Goal: Information Seeking & Learning: Learn about a topic

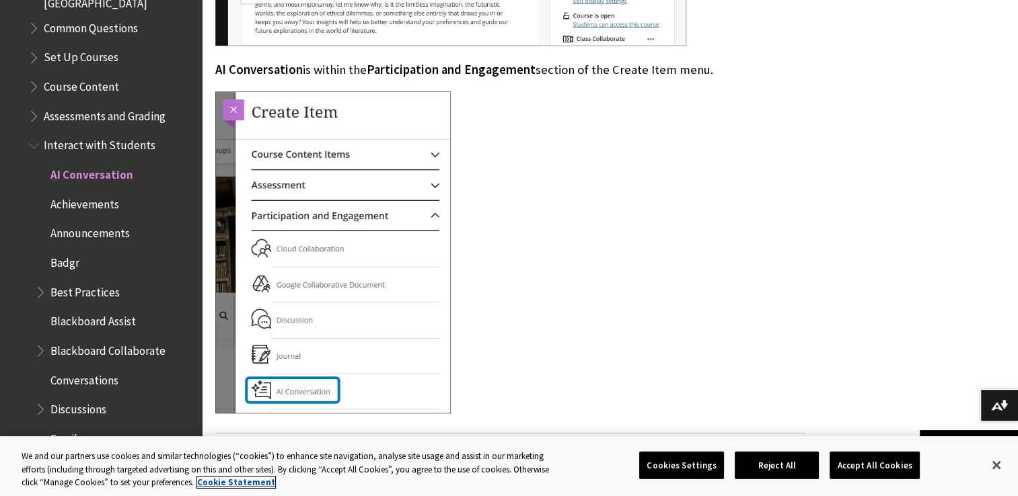
scroll to position [1211, 0]
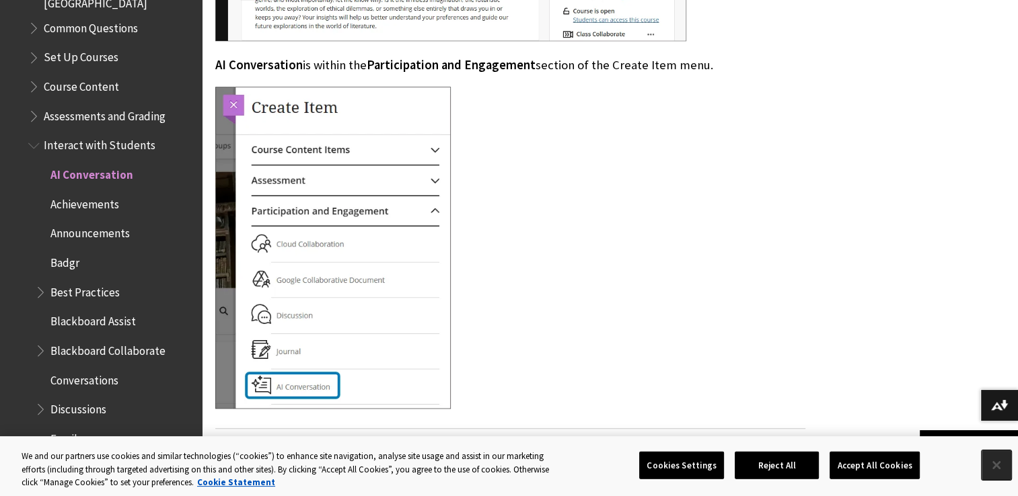
click at [986, 470] on button "Close" at bounding box center [997, 466] width 30 height 30
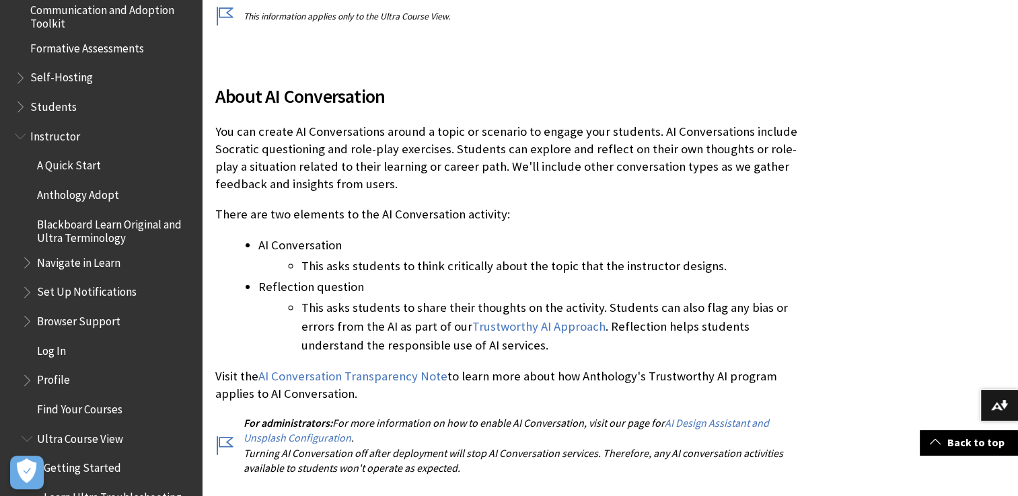
scroll to position [336, 0]
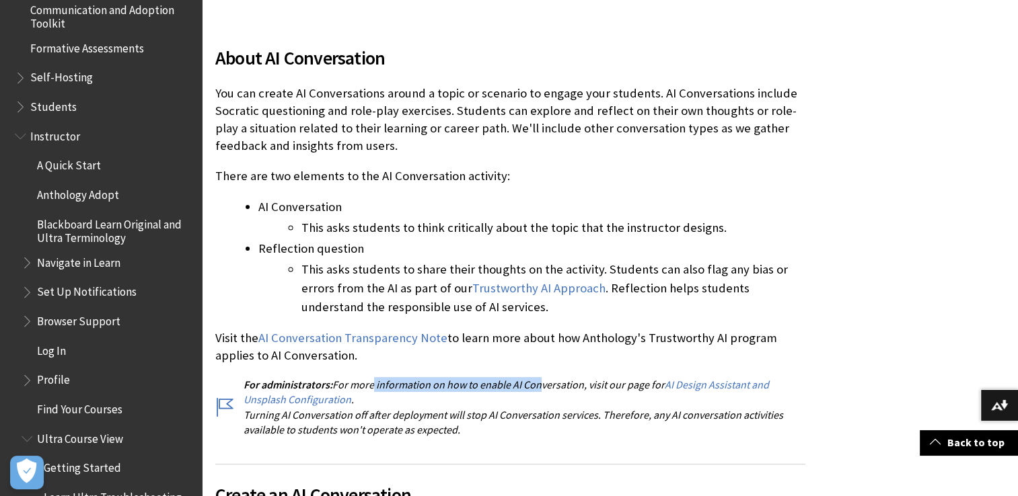
drag, startPoint x: 368, startPoint y: 383, endPoint x: 534, endPoint y: 376, distance: 166.3
click at [534, 376] on div "About AI Conversation You can create AI Conversations around a topic or scenari…" at bounding box center [510, 233] width 590 height 410
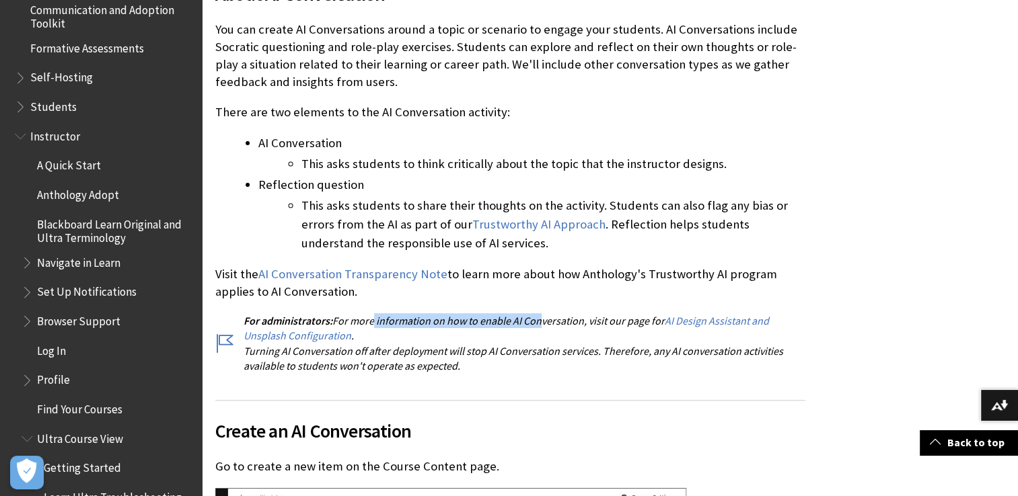
scroll to position [404, 0]
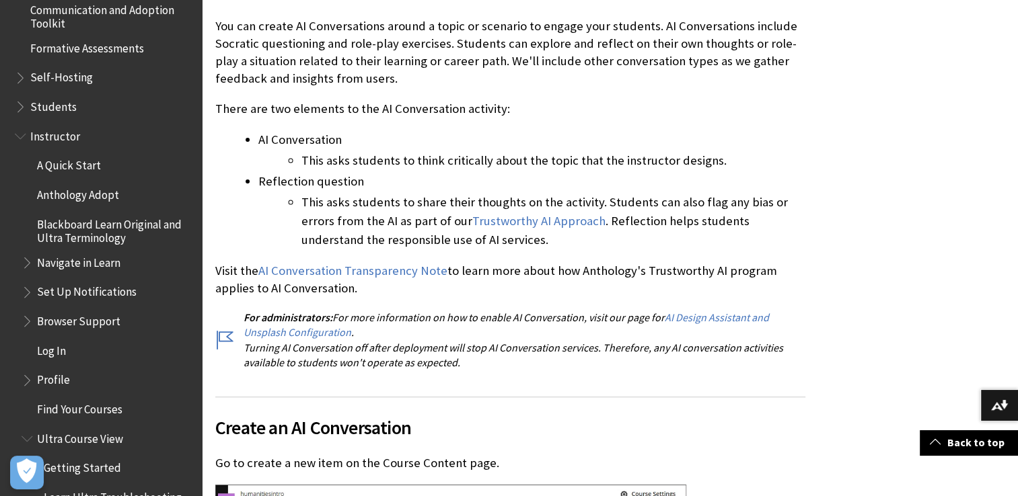
click at [682, 403] on h2 "Create an AI Conversation" at bounding box center [510, 419] width 590 height 45
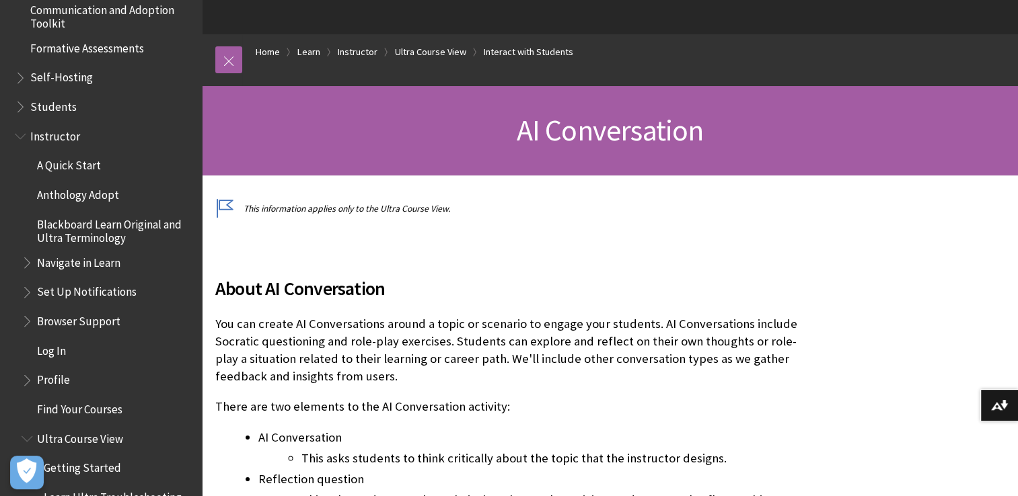
scroll to position [135, 0]
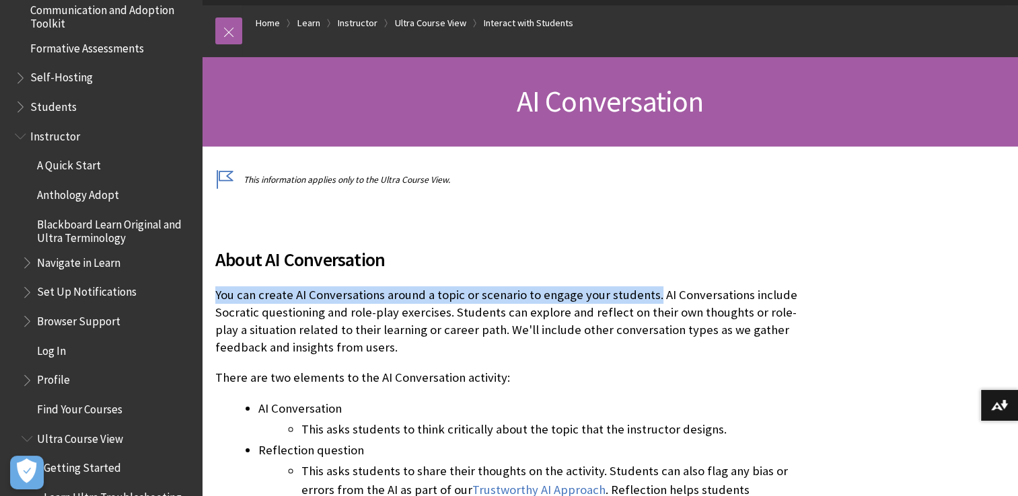
drag, startPoint x: 211, startPoint y: 294, endPoint x: 651, endPoint y: 284, distance: 440.1
copy p "You can create AI Conversations around a topic or scenario to engage your stude…"
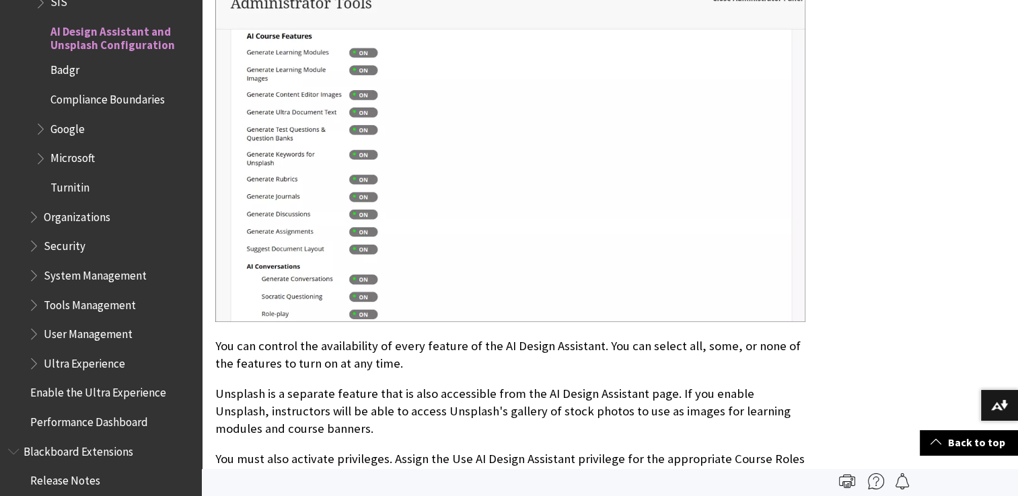
scroll to position [942, 0]
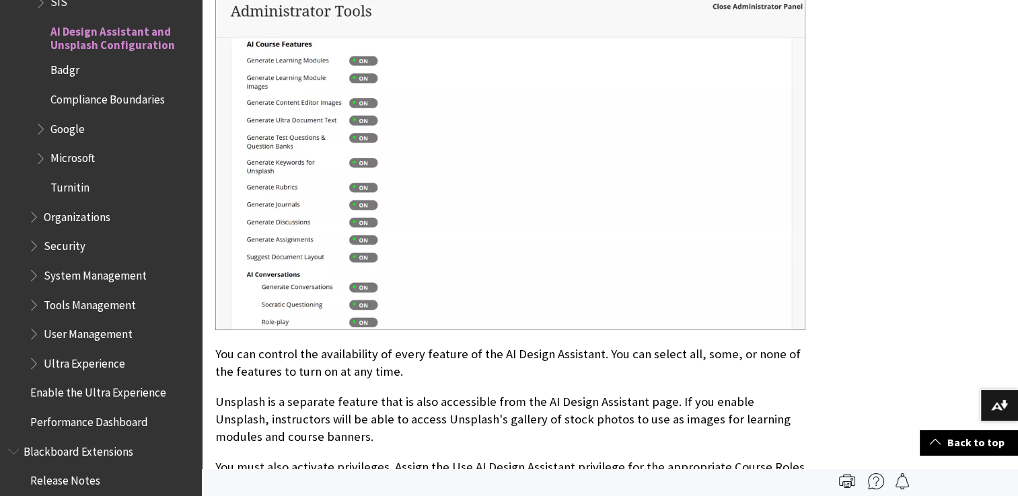
click at [522, 201] on img at bounding box center [510, 157] width 590 height 346
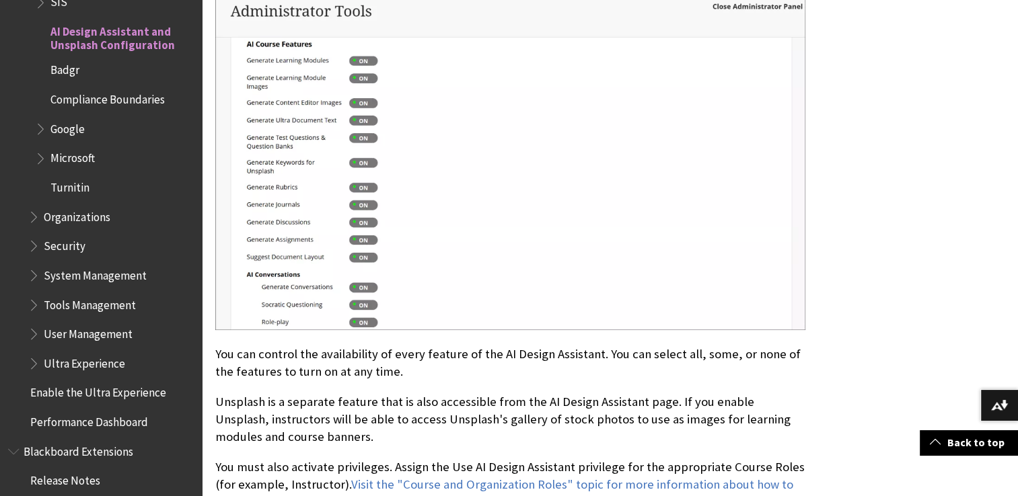
scroll to position [1211, 0]
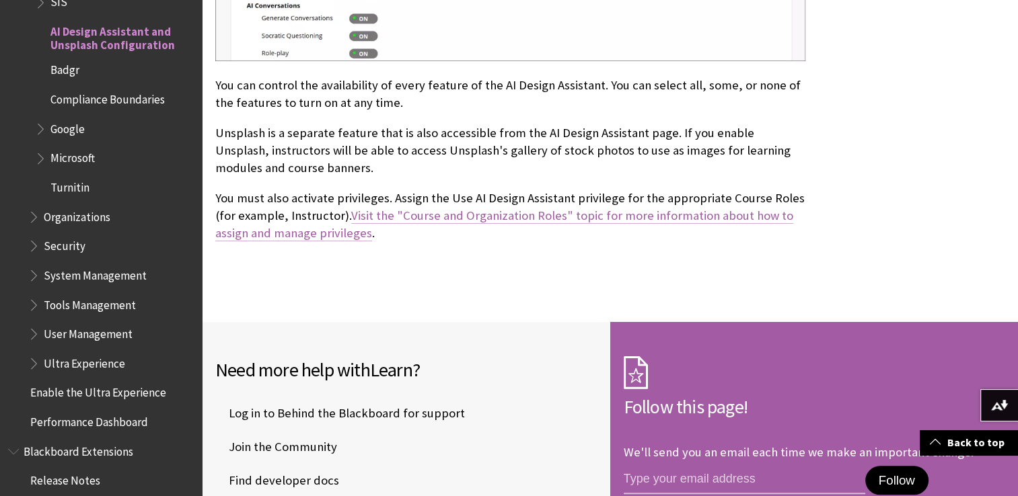
click at [463, 219] on link "Visit the "Course and Organization Roles" topic for more information about how …" at bounding box center [504, 225] width 578 height 34
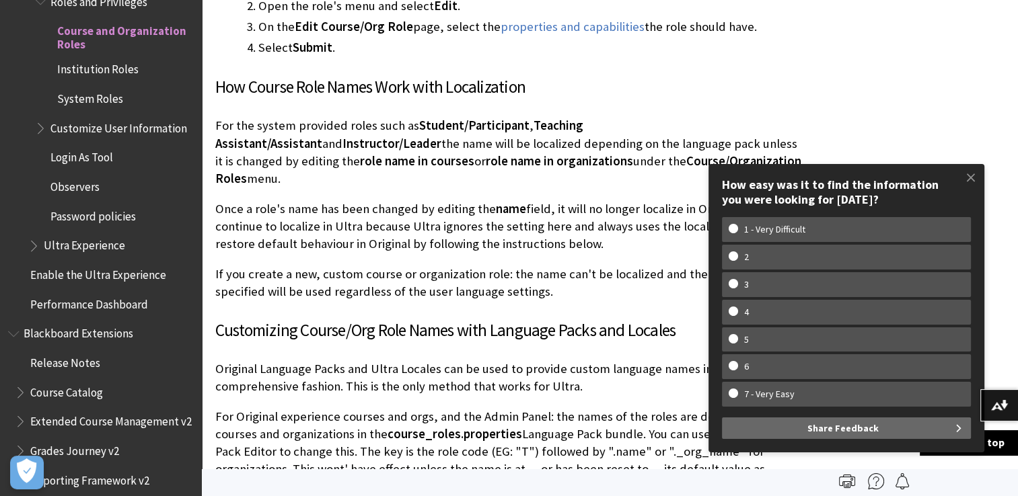
scroll to position [2220, 0]
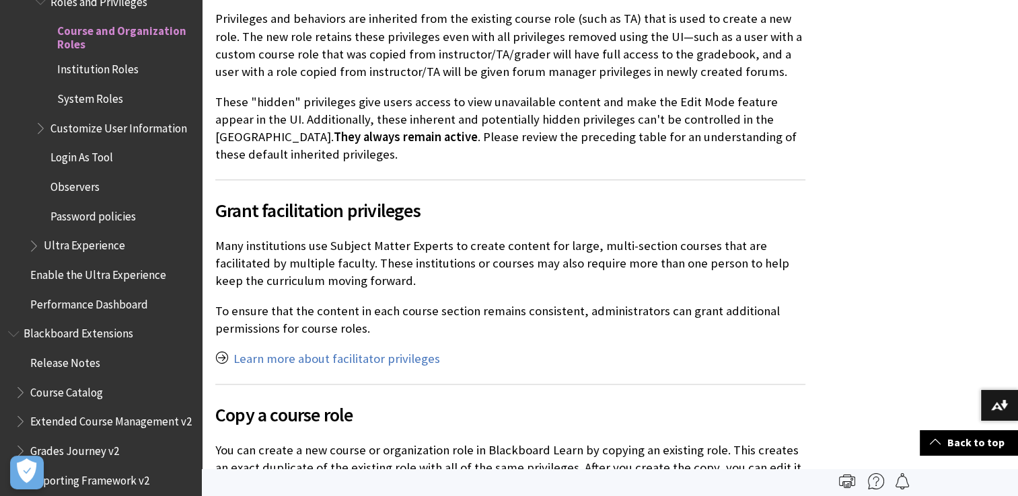
scroll to position [1413, 0]
